Goal: Navigation & Orientation: Find specific page/section

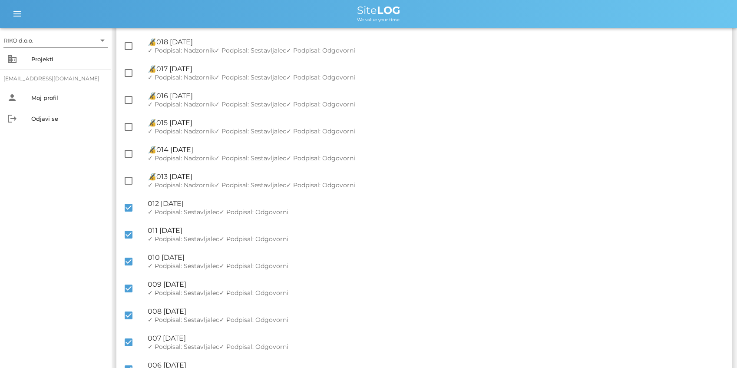
scroll to position [1371, 0]
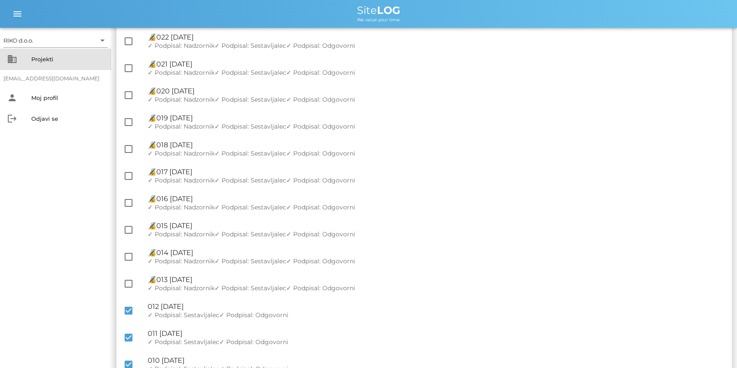
click at [48, 62] on div "Projekti" at bounding box center [67, 59] width 73 height 7
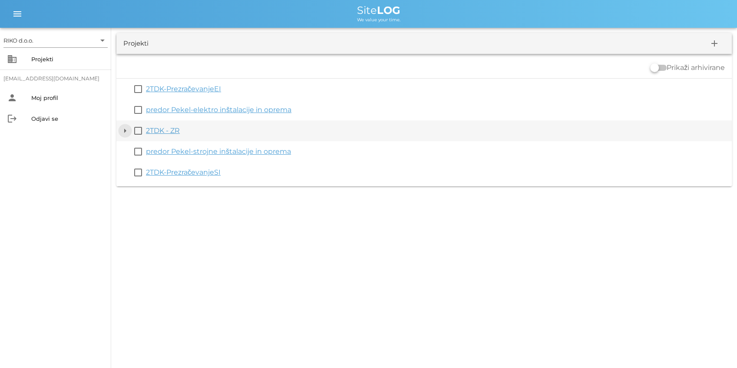
click at [124, 127] on button "arrow_drop_down" at bounding box center [125, 131] width 10 height 10
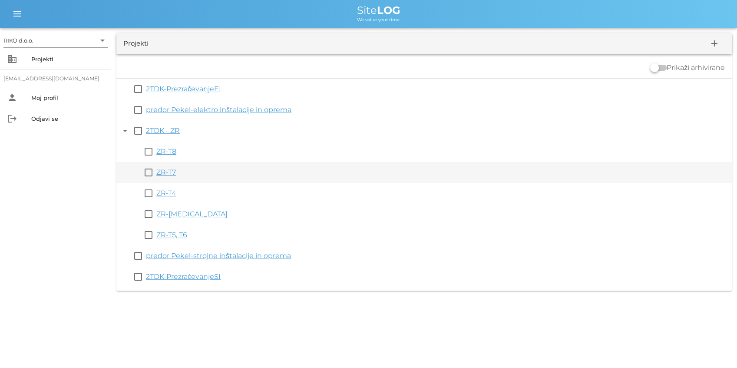
click at [165, 169] on link "ZR-T7" at bounding box center [166, 172] width 20 height 8
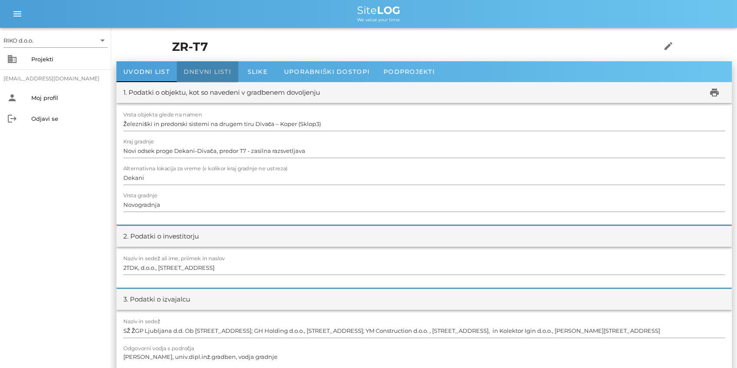
click at [202, 66] on div "Dnevni listi" at bounding box center [207, 71] width 61 height 21
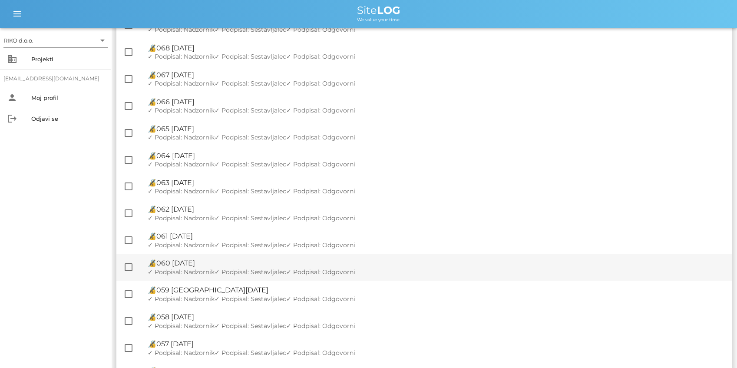
scroll to position [97, 0]
